Goal: Navigation & Orientation: Find specific page/section

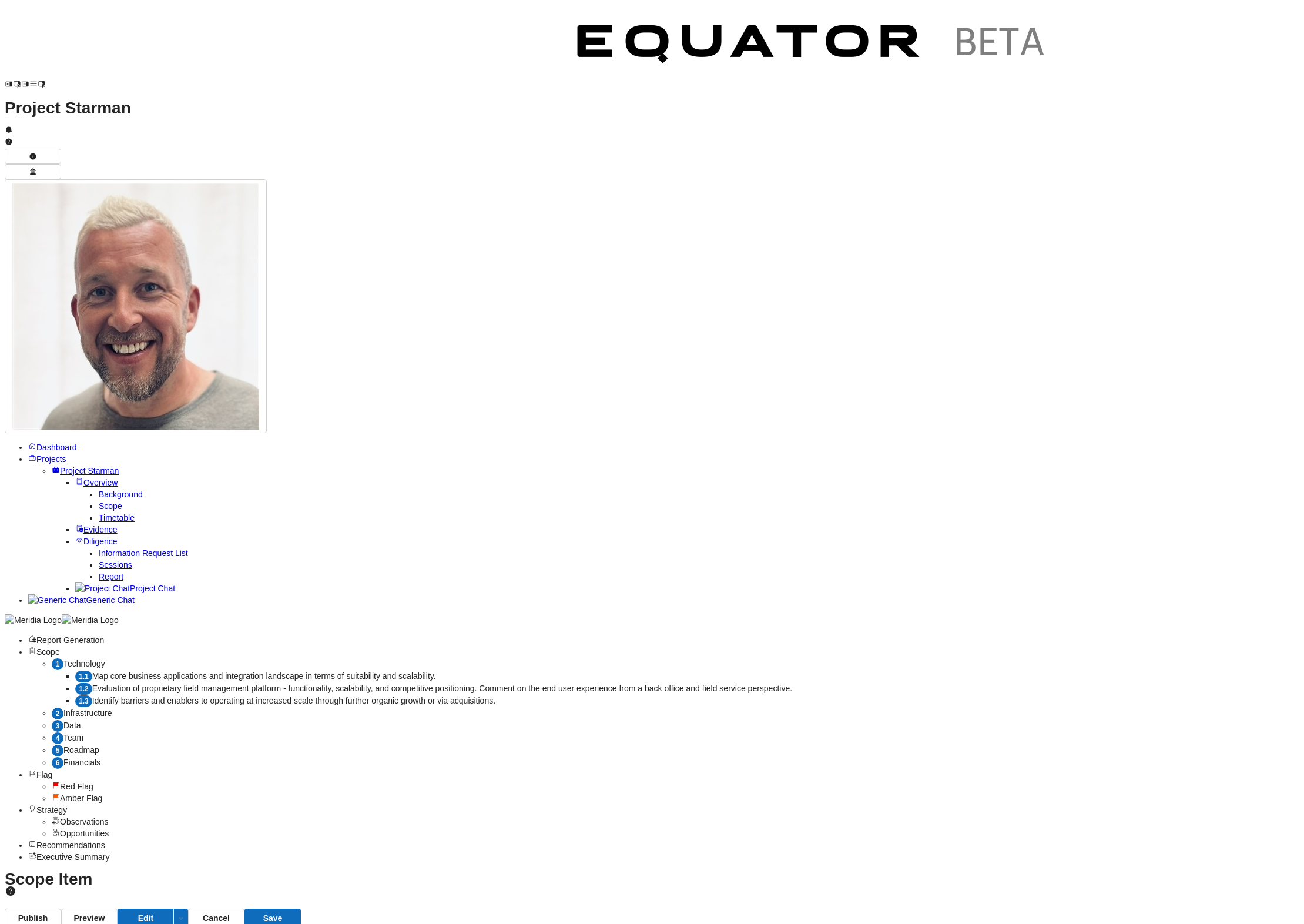
select select "*******"
click at [36, 454] on span "Projects" at bounding box center [51, 459] width 30 height 9
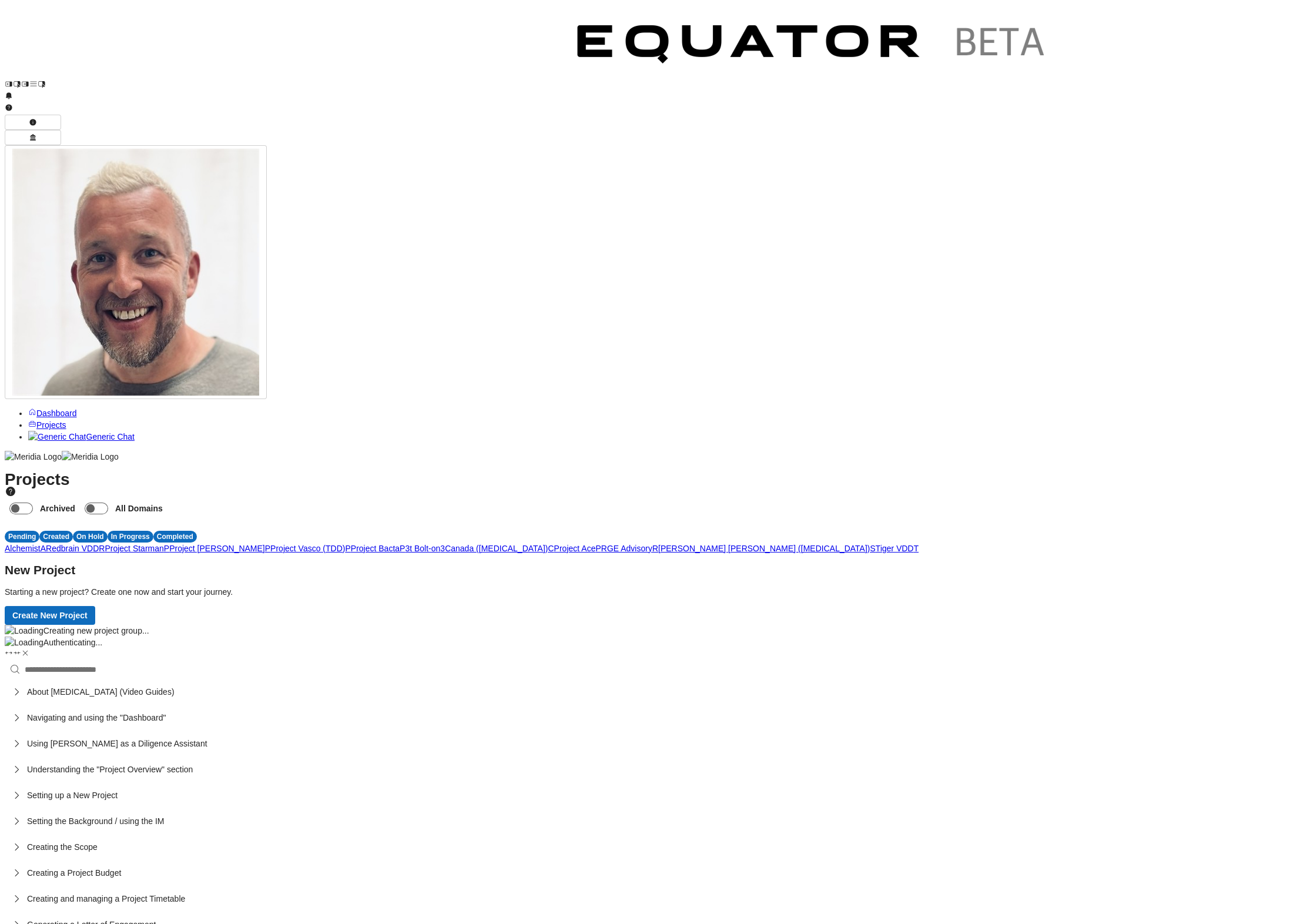
click at [350, 544] on span "P" at bounding box center [347, 548] width 5 height 9
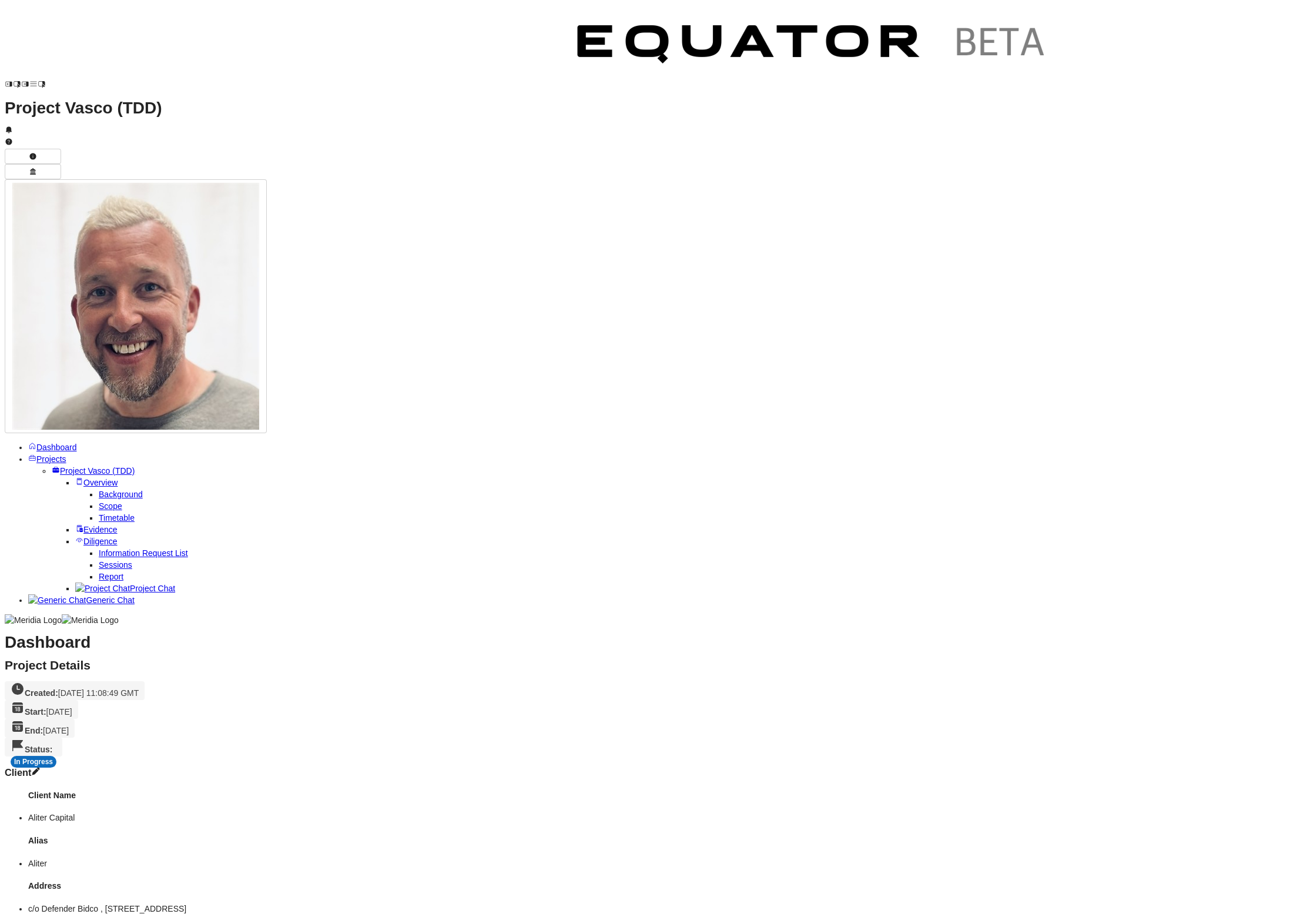
click at [92, 525] on span "Evidence" at bounding box center [100, 529] width 34 height 9
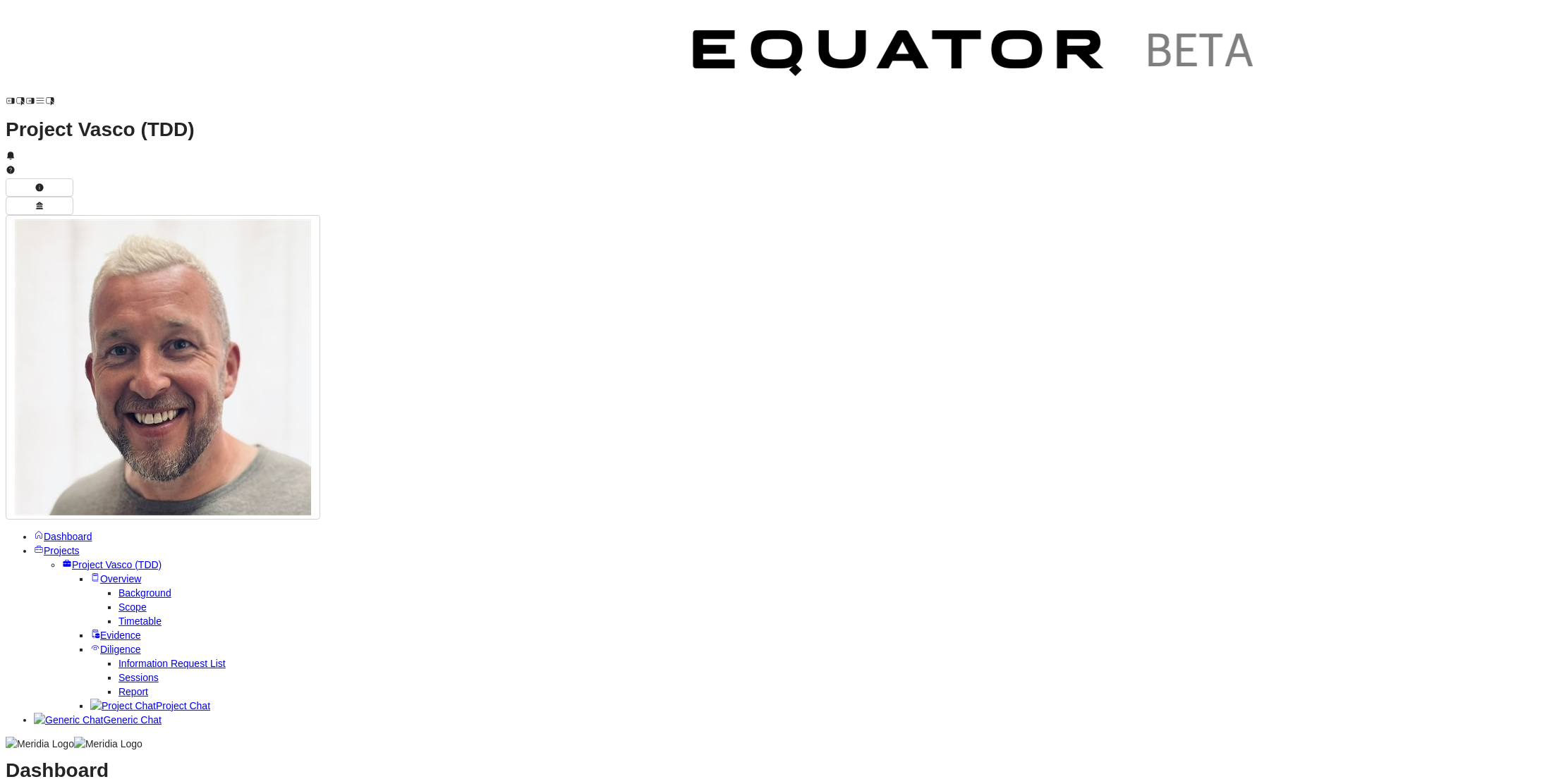
click at [61, 545] on span "Projects" at bounding box center [61, 550] width 36 height 11
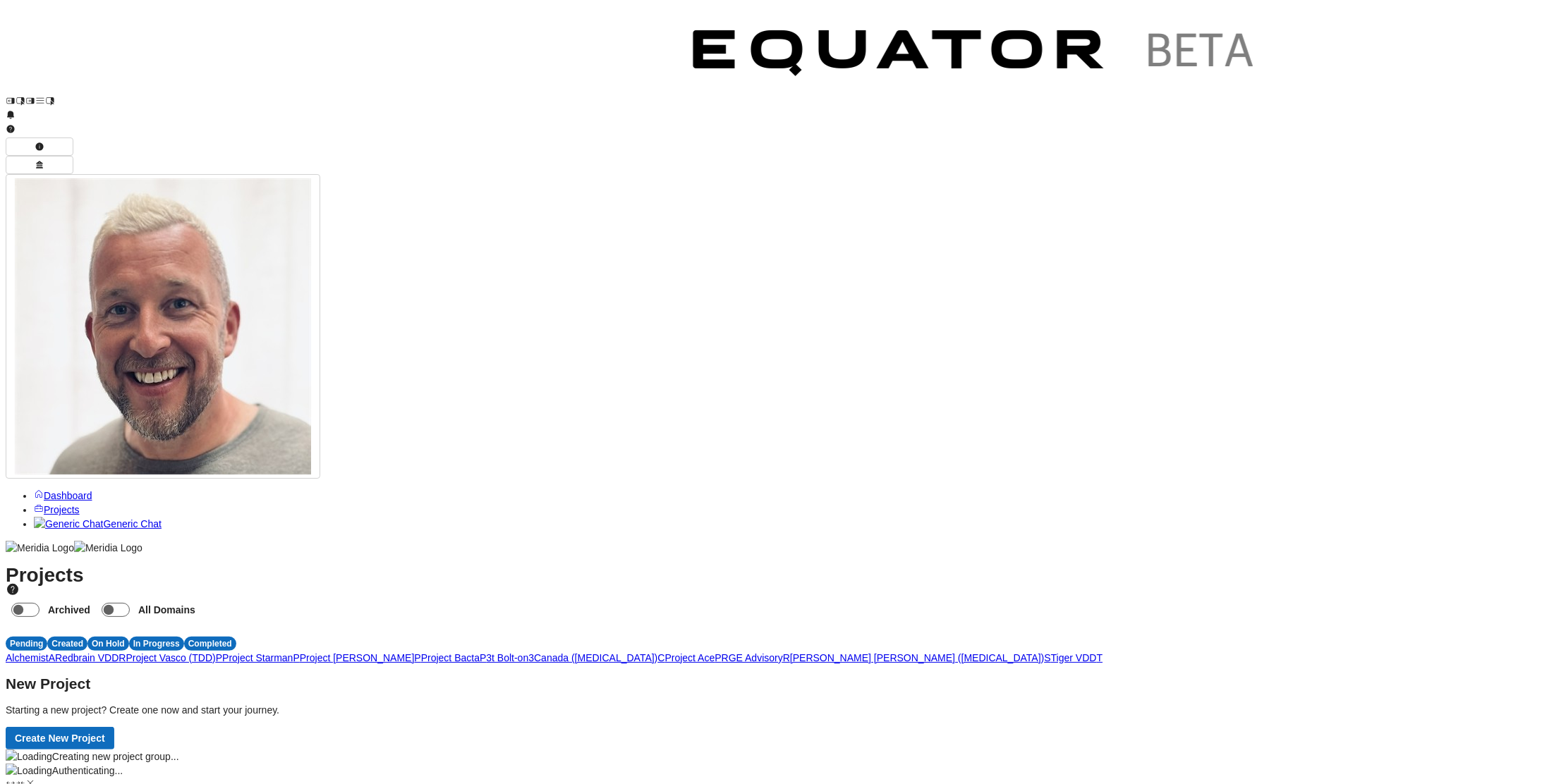
click at [222, 652] on span "P" at bounding box center [218, 658] width 6 height 11
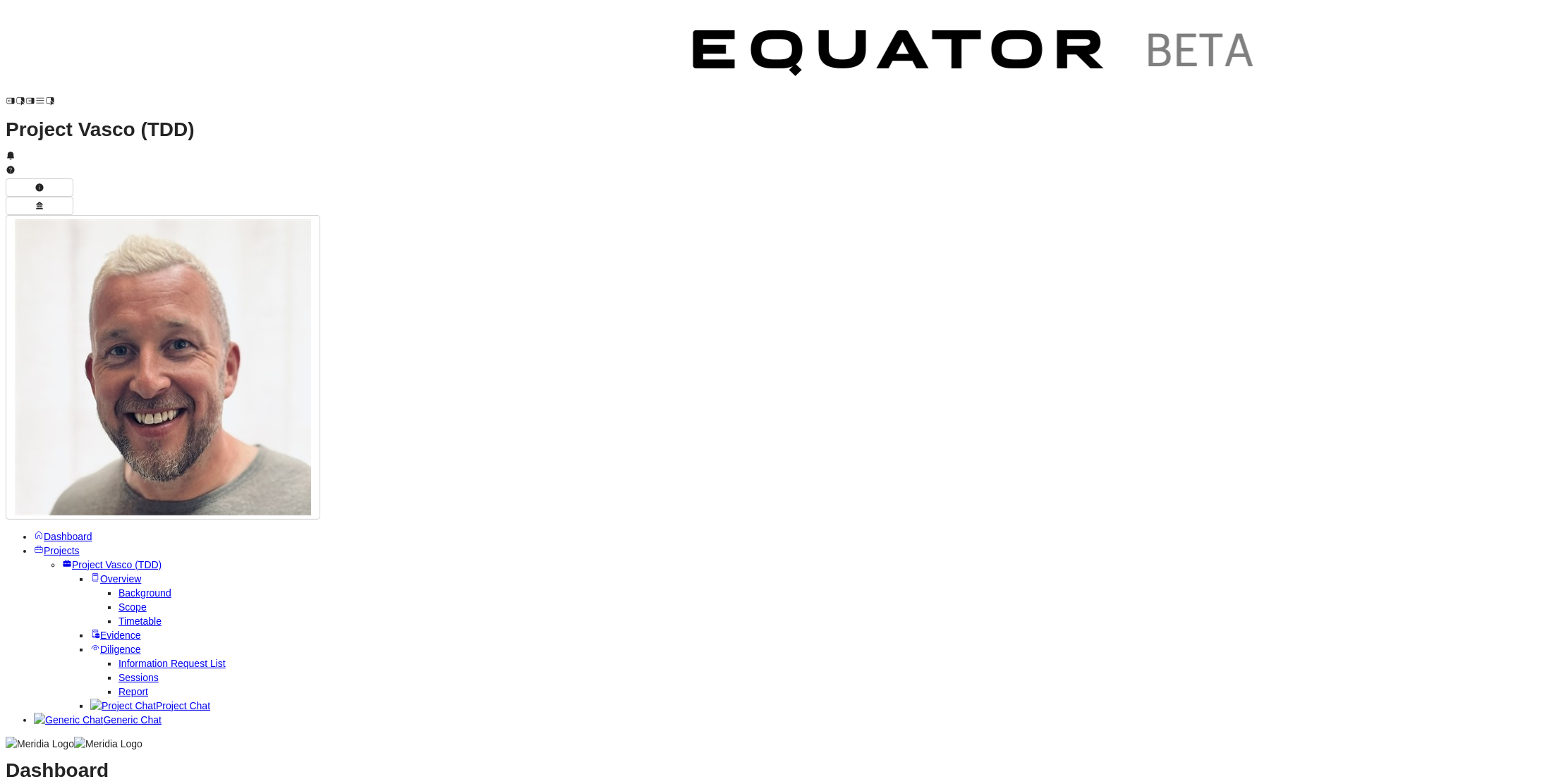
click at [109, 630] on span "Evidence" at bounding box center [120, 635] width 41 height 11
click at [64, 545] on span "Projects" at bounding box center [61, 550] width 36 height 11
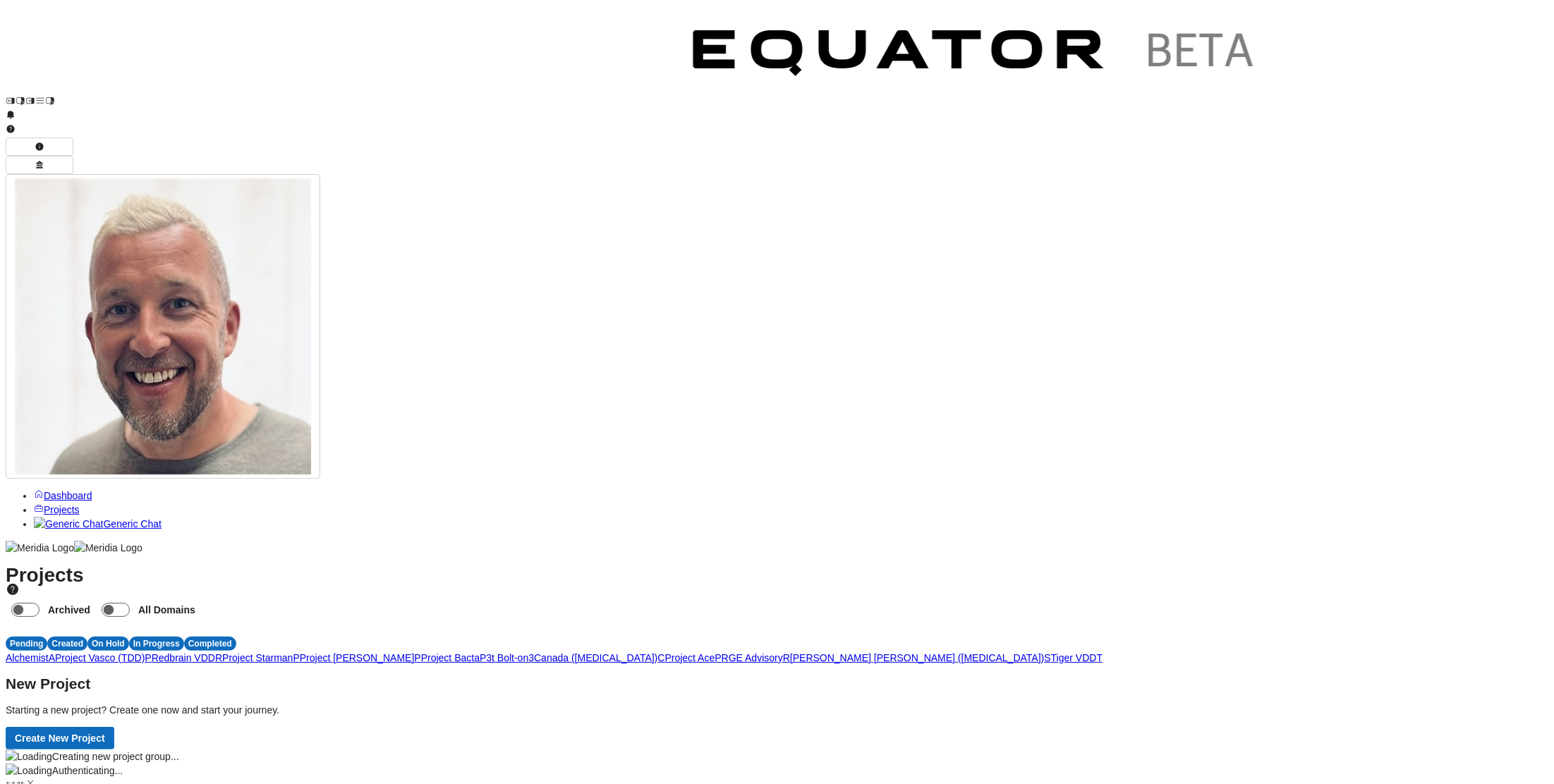
click at [1104, 652] on span "T" at bounding box center [1099, 658] width 6 height 11
